Goal: Task Accomplishment & Management: Manage account settings

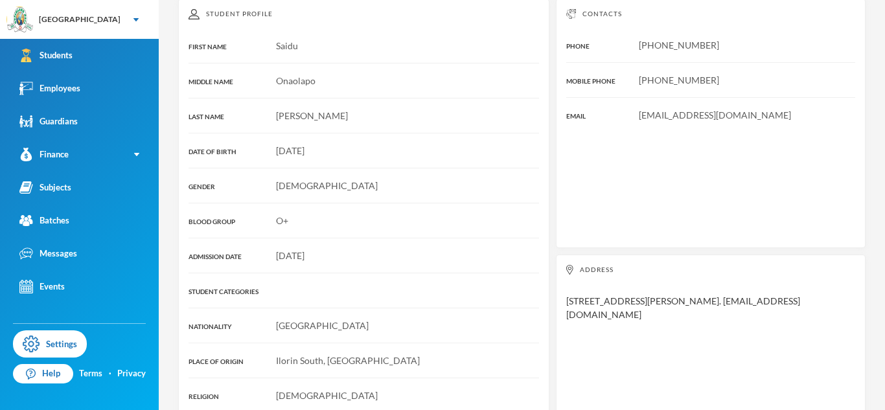
scroll to position [207, 0]
click at [602, 284] on div "Address [STREET_ADDRESS][PERSON_NAME]. [EMAIL_ADDRESS][DOMAIN_NAME]" at bounding box center [711, 350] width 310 height 193
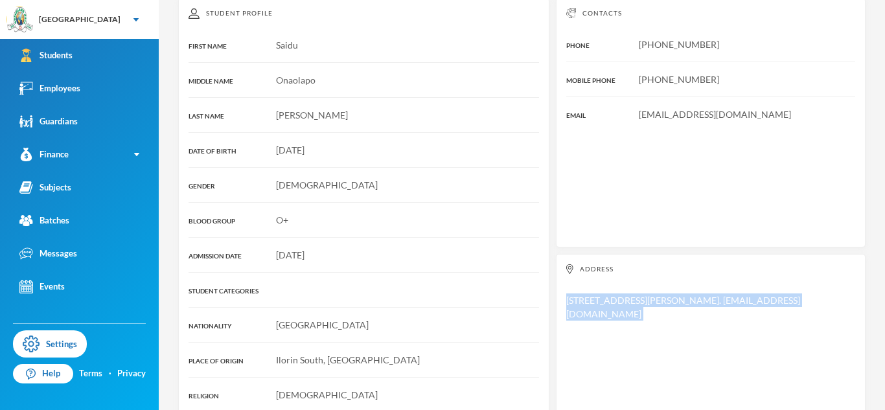
click at [602, 284] on div "Address [STREET_ADDRESS][PERSON_NAME]. [EMAIL_ADDRESS][DOMAIN_NAME]" at bounding box center [711, 350] width 310 height 193
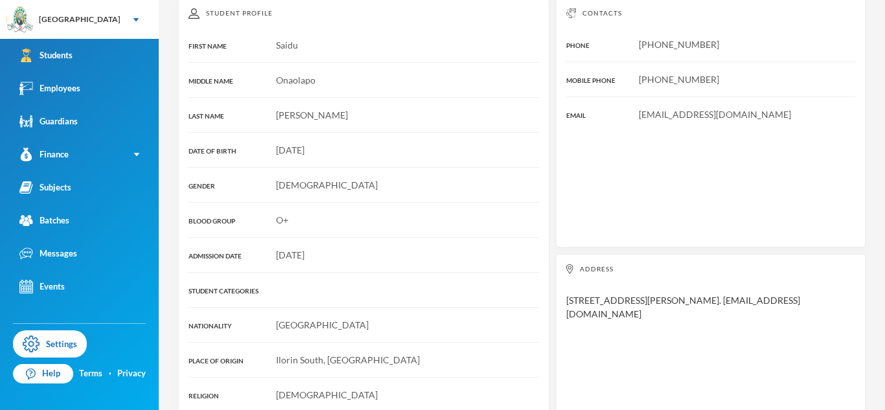
click at [602, 284] on div "Address [STREET_ADDRESS][PERSON_NAME]. [EMAIL_ADDRESS][DOMAIN_NAME]" at bounding box center [711, 350] width 310 height 193
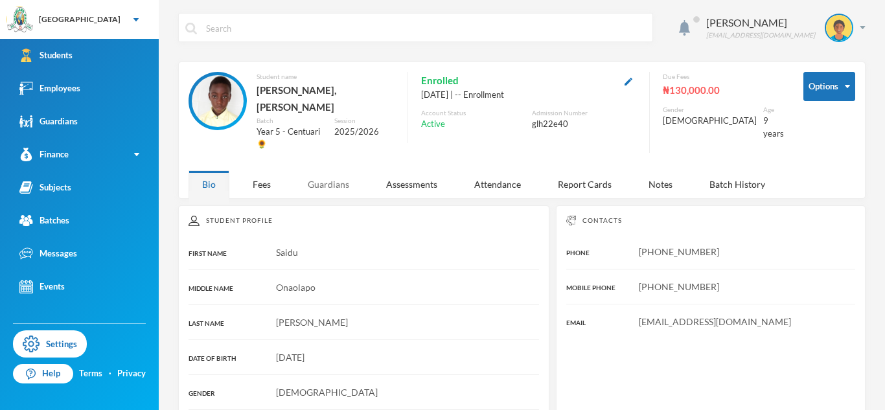
click at [327, 170] on div "Guardians" at bounding box center [328, 184] width 69 height 28
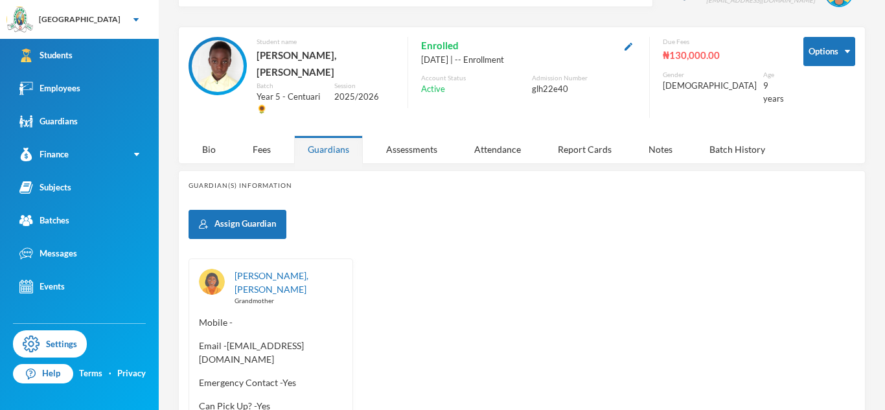
scroll to position [36, 0]
click at [220, 135] on div "Bio" at bounding box center [209, 149] width 41 height 28
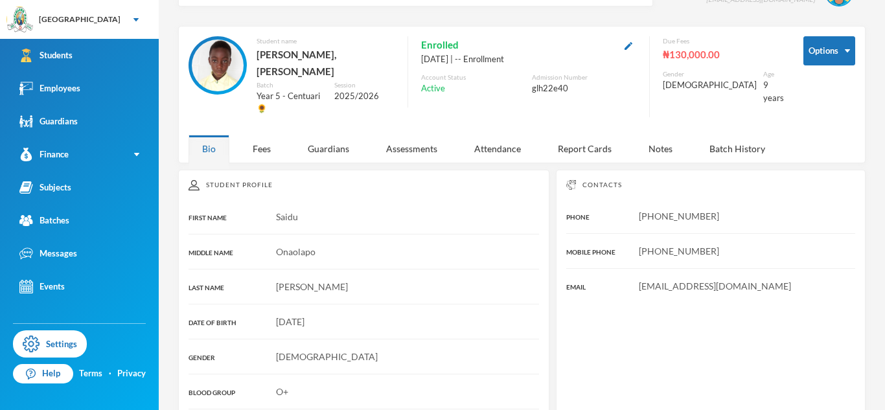
scroll to position [237, 0]
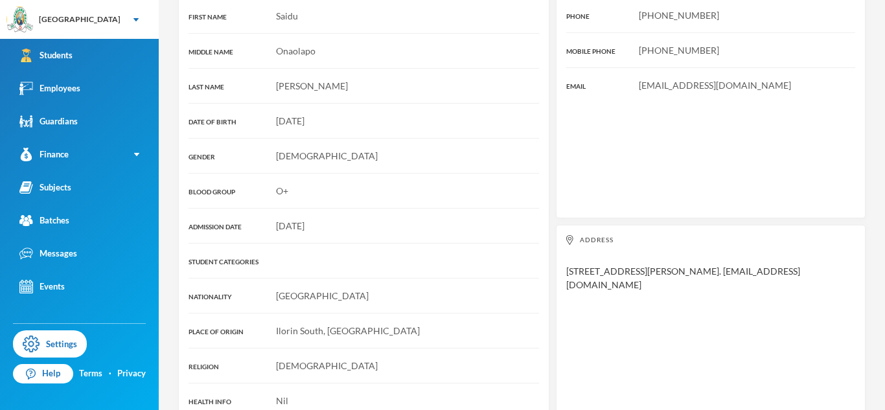
drag, startPoint x: 579, startPoint y: 251, endPoint x: 882, endPoint y: 255, distance: 302.7
click at [882, 255] on div "[PERSON_NAME] [PERSON_NAME][EMAIL_ADDRESS][DOMAIN_NAME] Options Student name [P…" at bounding box center [522, 205] width 727 height 410
copy div "[STREET_ADDRESS],off [GEOGRAPHIC_DATA][PERSON_NAME], [GEOGRAPHIC_DATA]."
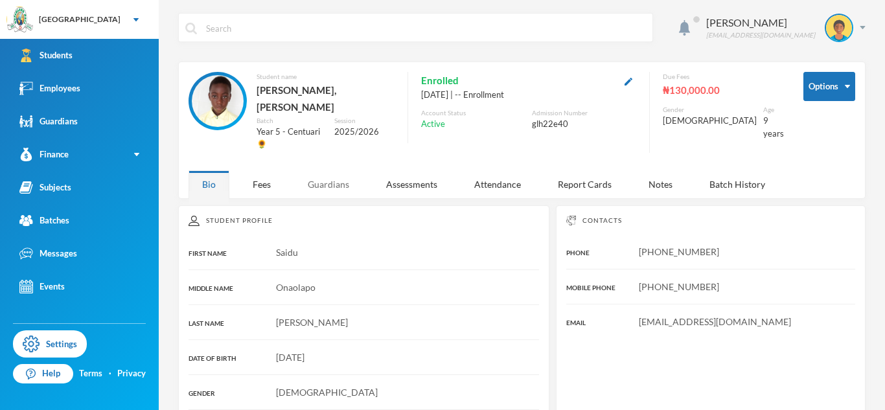
click at [314, 170] on div "Guardians" at bounding box center [328, 184] width 69 height 28
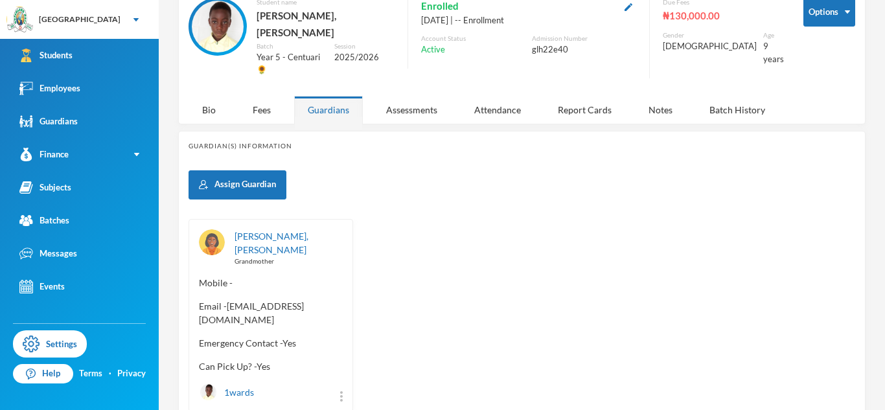
scroll to position [86, 0]
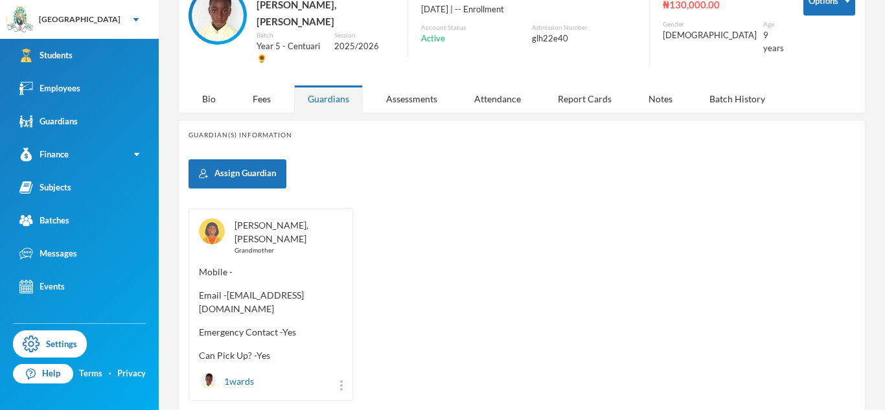
click at [285, 220] on link "[PERSON_NAME], [PERSON_NAME]" at bounding box center [272, 232] width 74 height 25
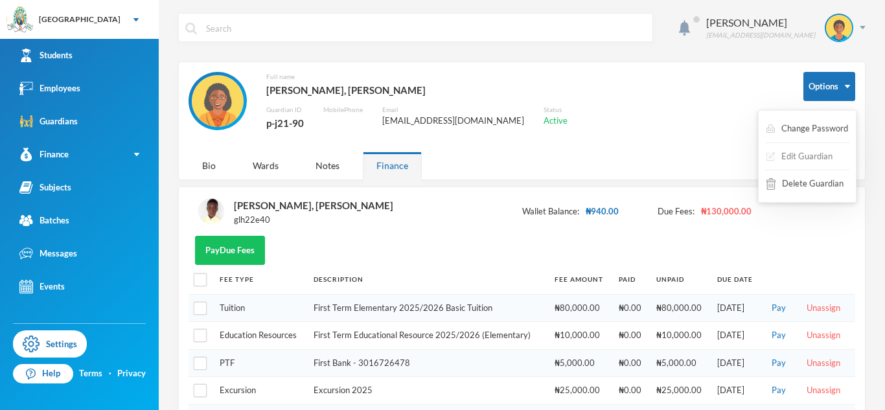
click at [814, 160] on button "Edit Guardian" at bounding box center [799, 156] width 69 height 23
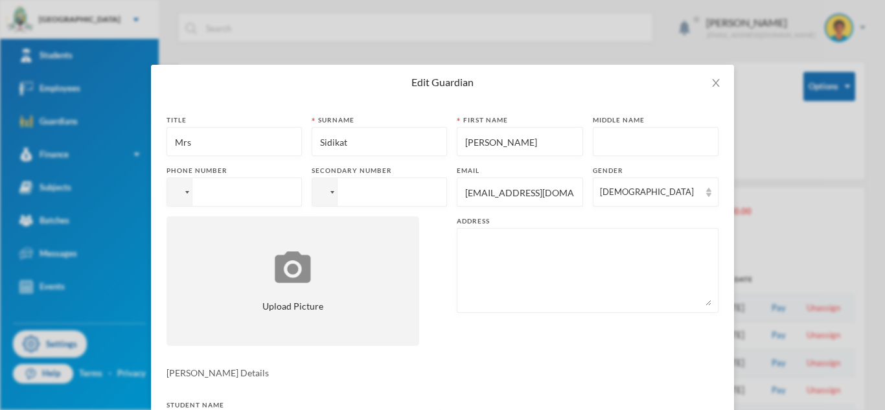
click at [594, 245] on textarea at bounding box center [588, 270] width 248 height 71
paste textarea "[STREET_ADDRESS],off [GEOGRAPHIC_DATA][PERSON_NAME], [GEOGRAPHIC_DATA]."
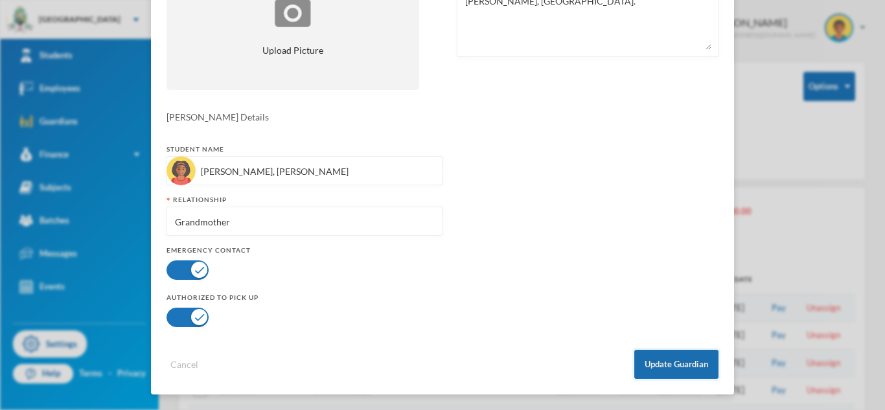
type textarea "[STREET_ADDRESS],off [GEOGRAPHIC_DATA][PERSON_NAME], [GEOGRAPHIC_DATA]."
click at [679, 372] on button "Update Guardian" at bounding box center [677, 364] width 84 height 29
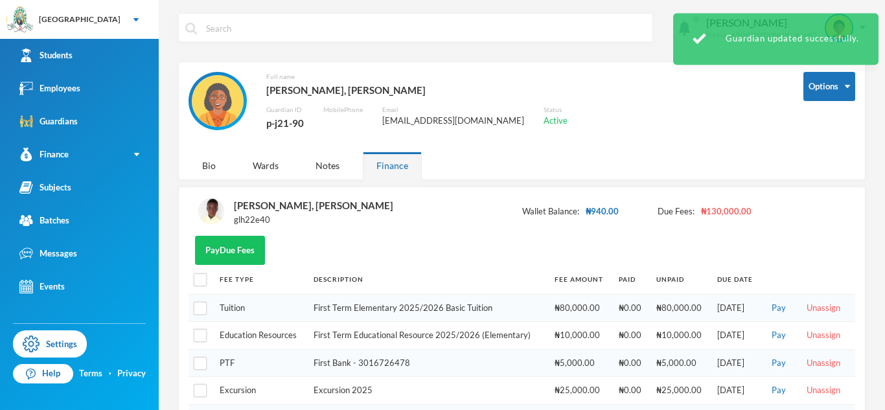
scroll to position [0, 0]
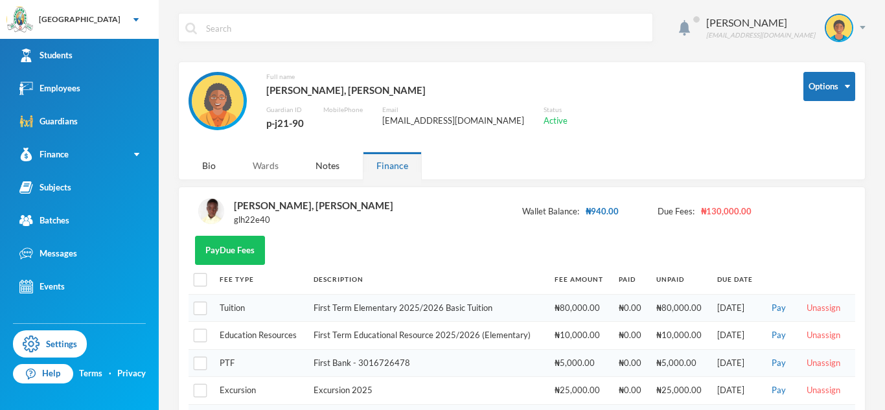
click at [274, 174] on div "Wards" at bounding box center [265, 166] width 53 height 28
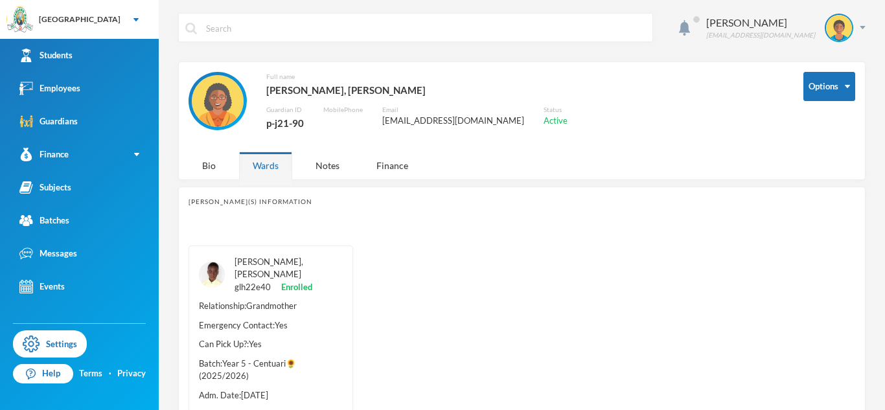
click at [265, 263] on link "[PERSON_NAME], [PERSON_NAME]" at bounding box center [269, 268] width 69 height 23
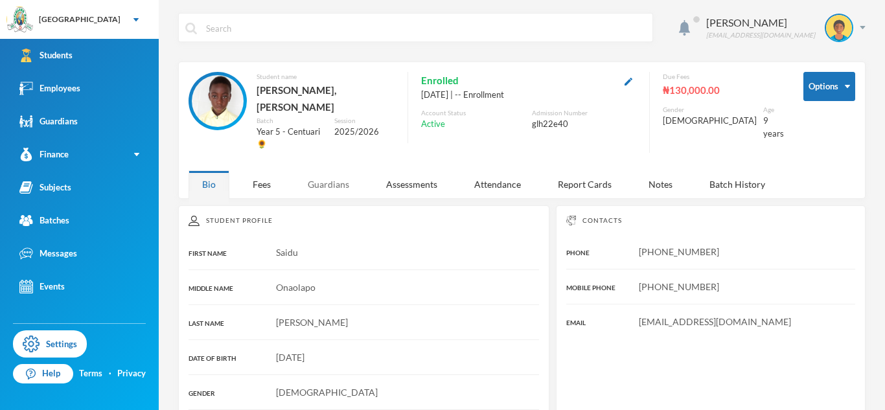
click at [320, 170] on div "Guardians" at bounding box center [328, 184] width 69 height 28
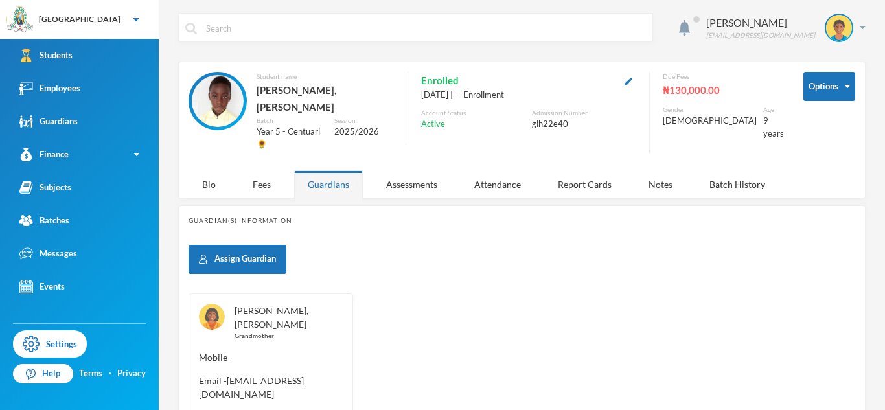
click at [264, 305] on link "[PERSON_NAME], [PERSON_NAME]" at bounding box center [272, 317] width 74 height 25
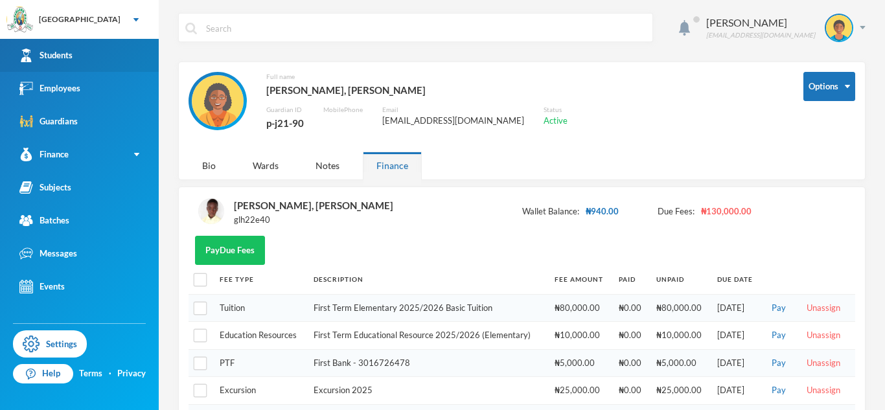
click at [89, 47] on link "Students" at bounding box center [79, 55] width 159 height 33
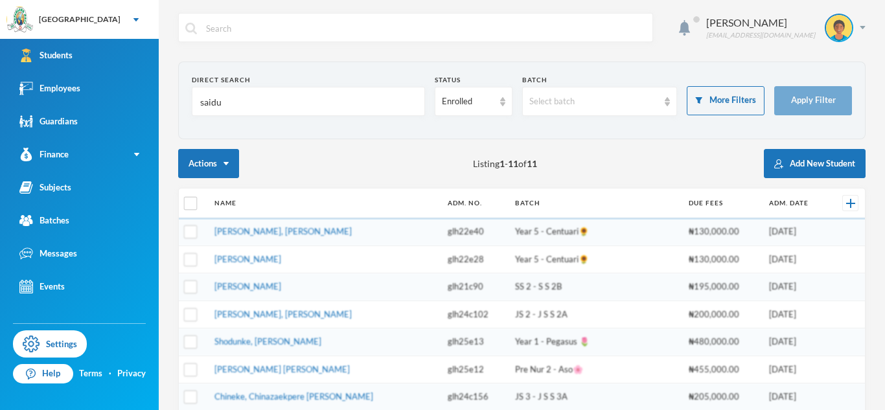
click at [211, 105] on input "saidu" at bounding box center [308, 101] width 219 height 29
type input "[PERSON_NAME]"
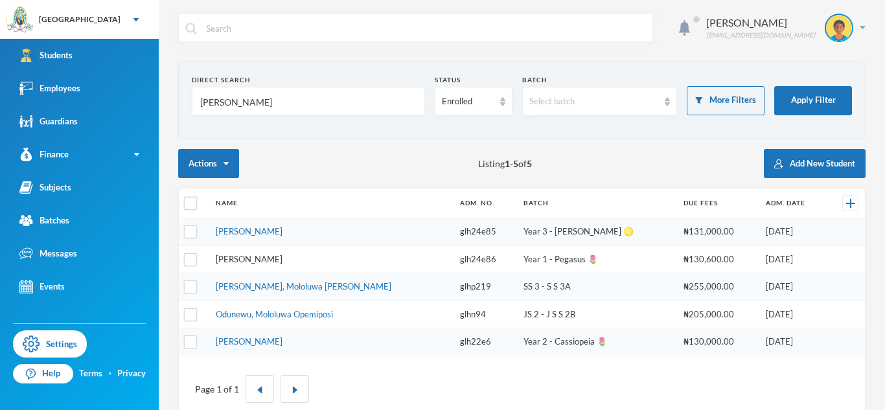
click at [274, 261] on link "[PERSON_NAME]" at bounding box center [249, 259] width 67 height 10
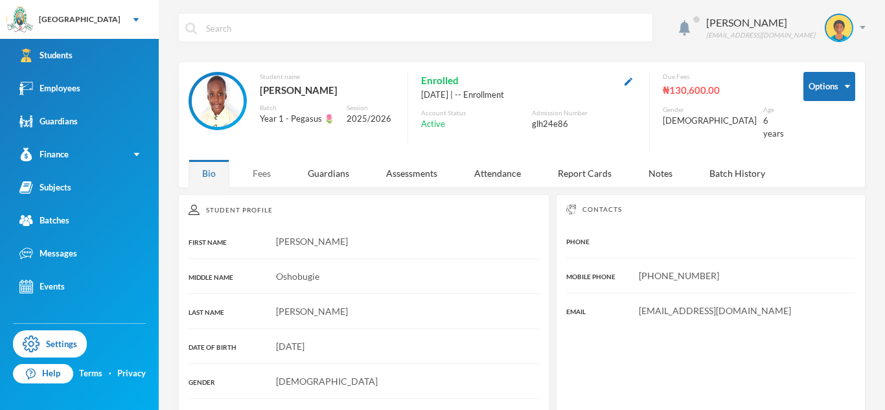
click at [271, 159] on div "Fees" at bounding box center [261, 173] width 45 height 28
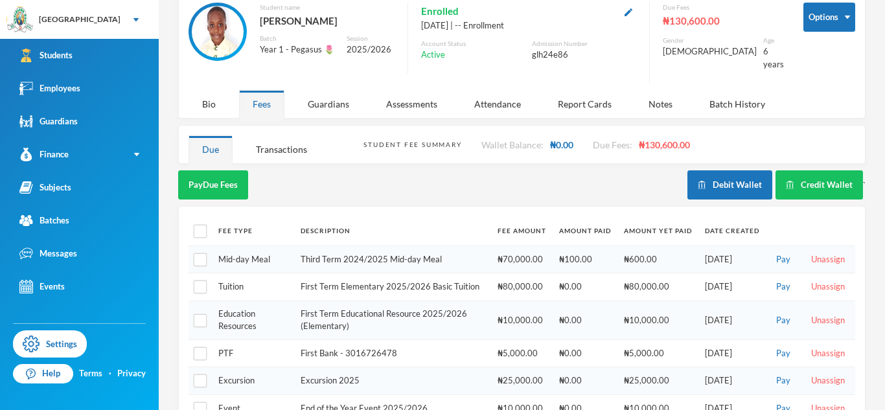
scroll to position [71, 0]
